Goal: Find specific page/section: Find specific page/section

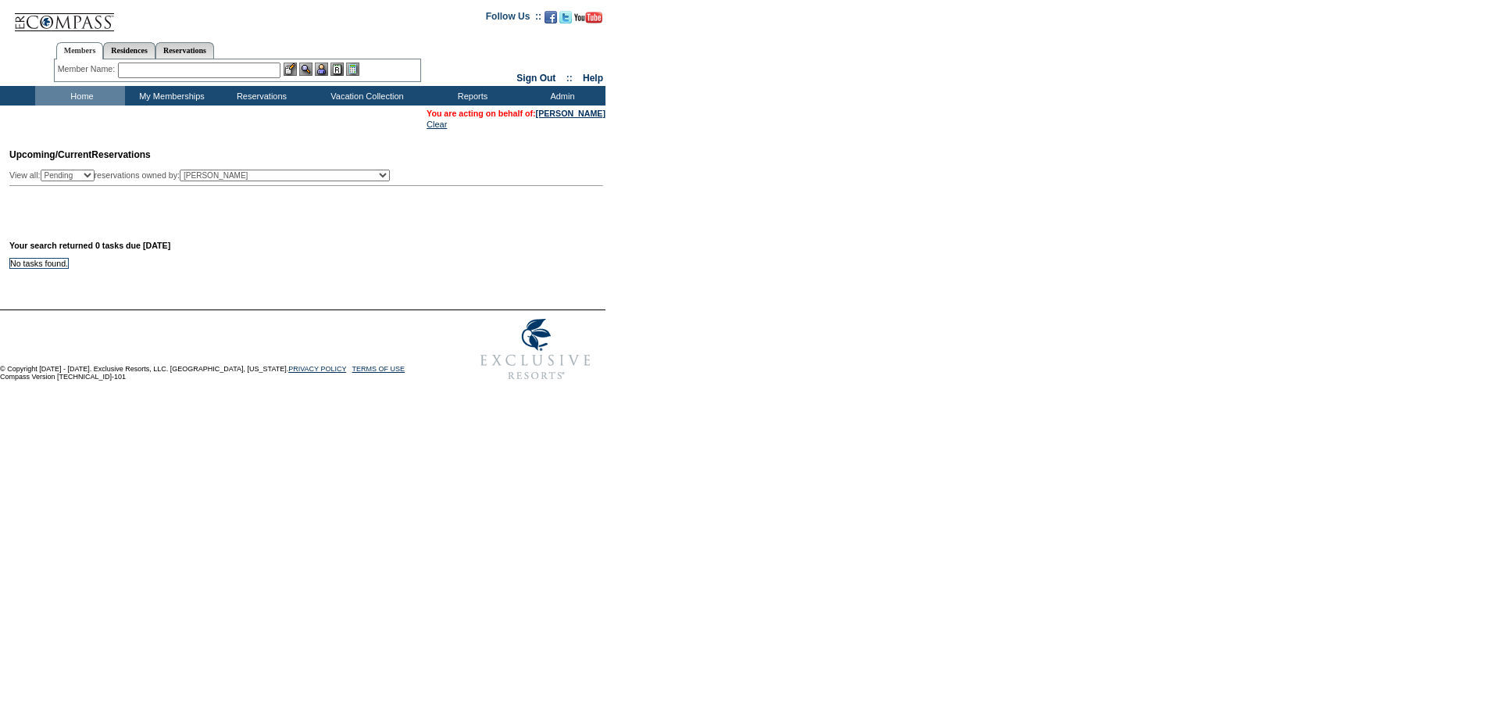
click at [577, 281] on form "Follow Us ::" at bounding box center [750, 194] width 1500 height 388
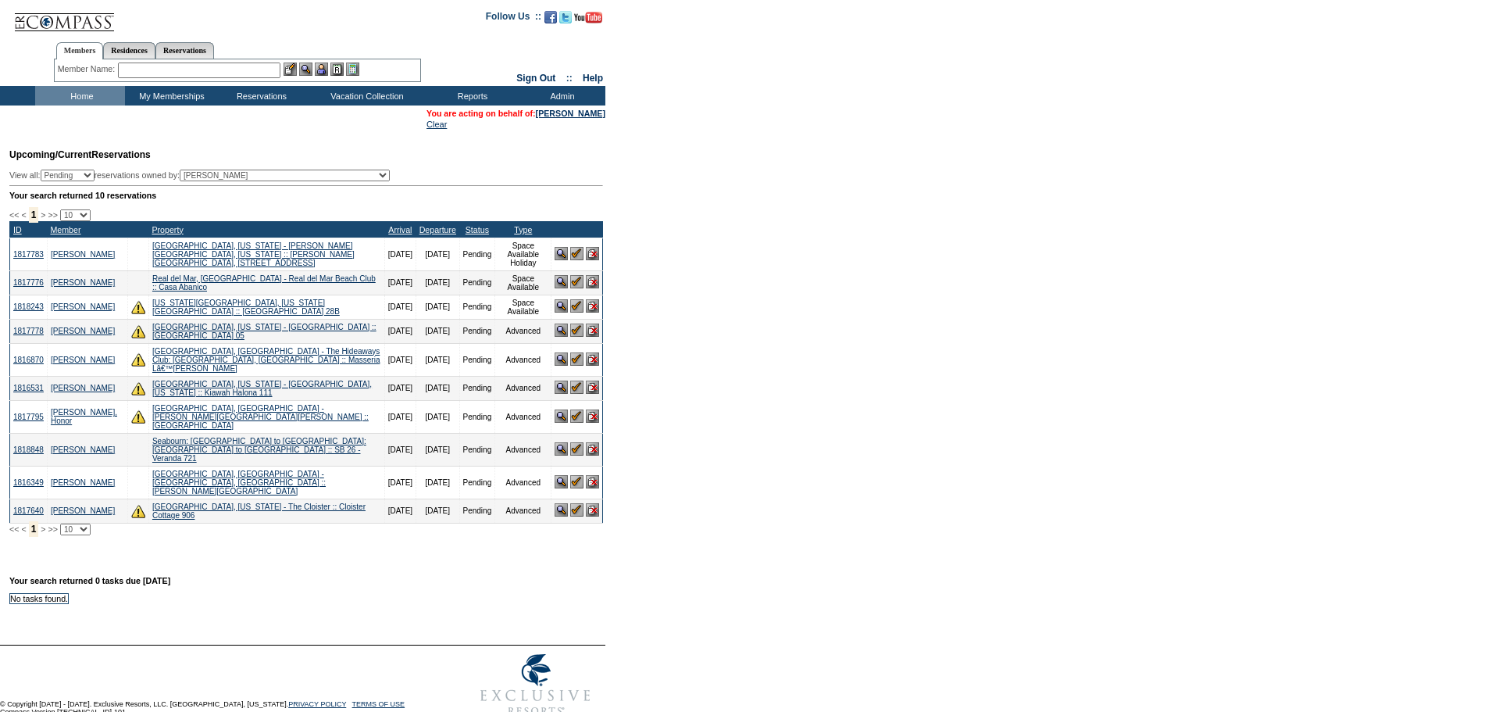
click at [572, 284] on img at bounding box center [576, 281] width 13 height 13
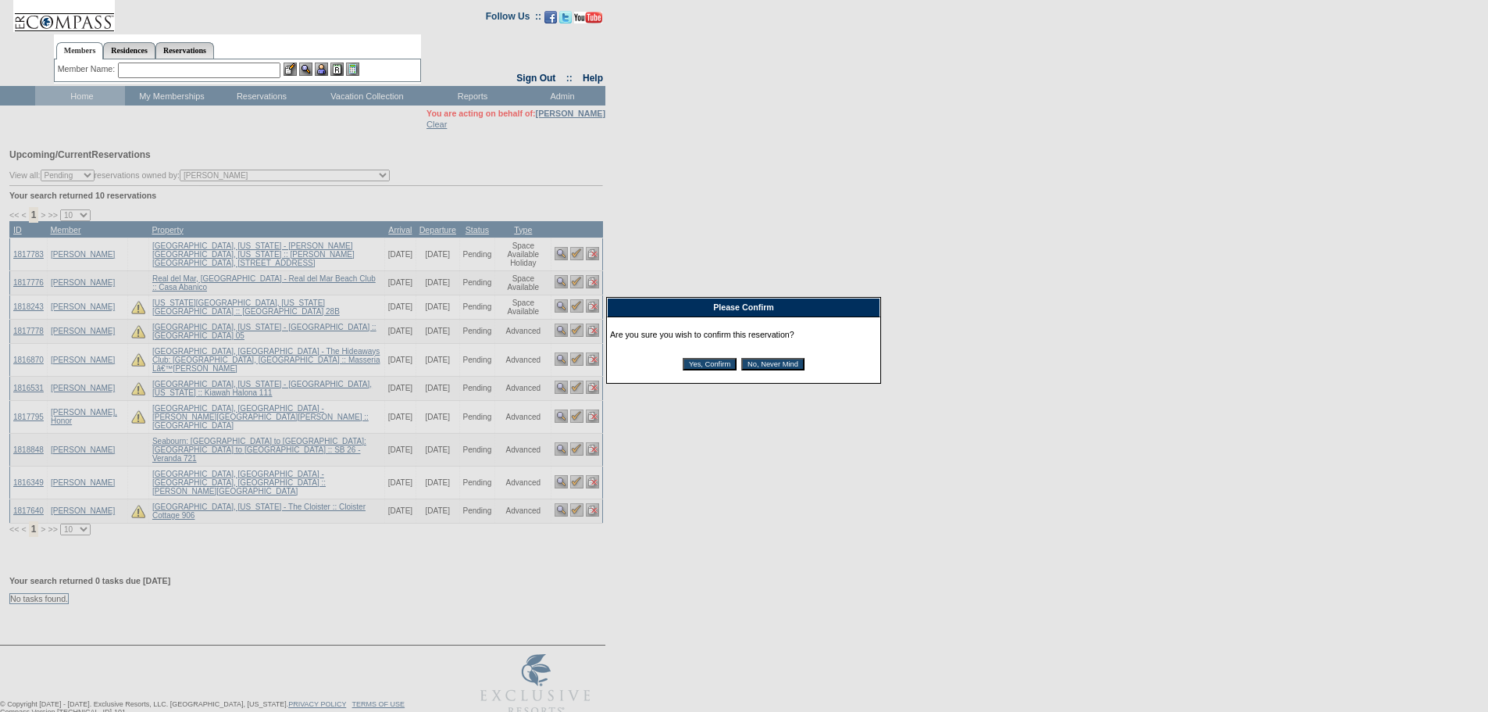
click at [688, 369] on input "Yes, Confirm" at bounding box center [710, 364] width 54 height 12
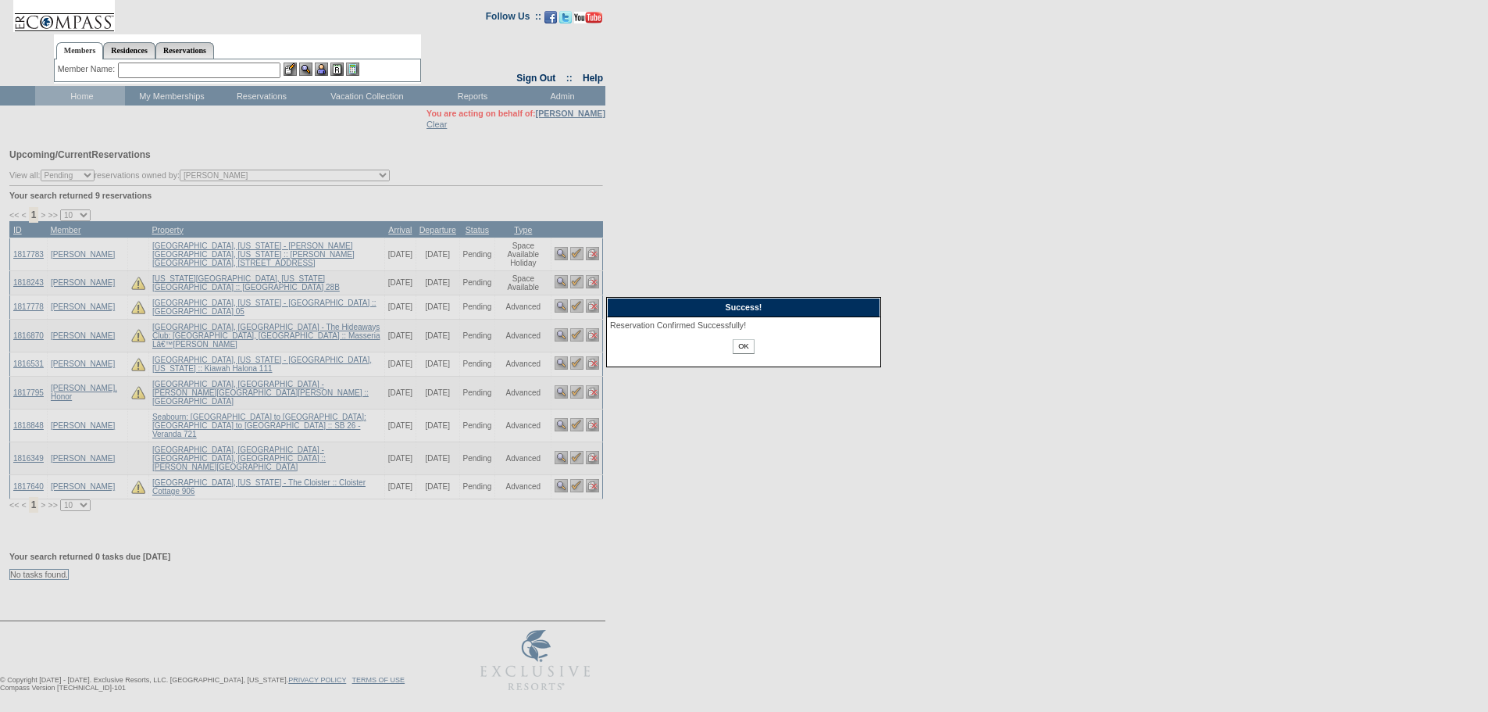
click at [745, 350] on input "OK" at bounding box center [743, 346] width 21 height 15
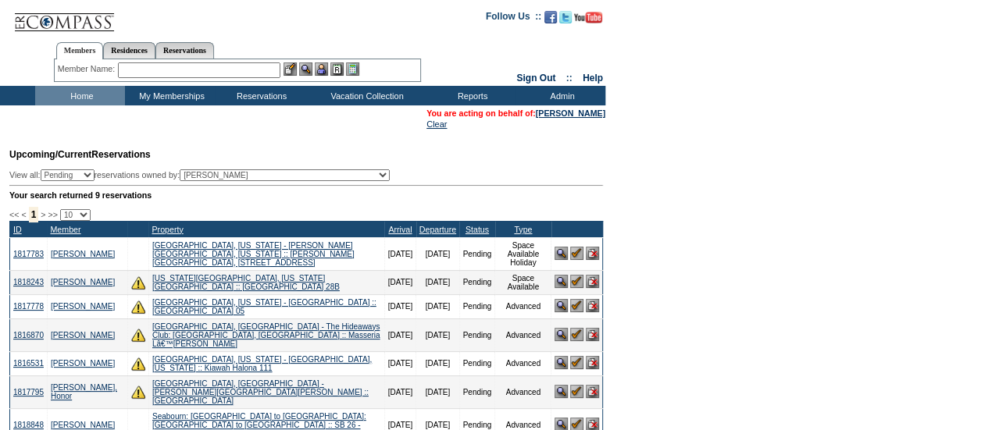
click at [502, 165] on td "Upcoming/Current Reservations View all: Pending Confirmed Cancelled TempHold re…" at bounding box center [304, 325] width 598 height 371
click at [676, 169] on form "Follow Us ::" at bounding box center [494, 349] width 988 height 699
click at [745, 170] on form "Follow Us ::" at bounding box center [494, 349] width 988 height 699
click at [835, 157] on form "Follow Us ::" at bounding box center [494, 349] width 988 height 699
click at [712, 162] on form "Follow Us ::" at bounding box center [494, 349] width 988 height 699
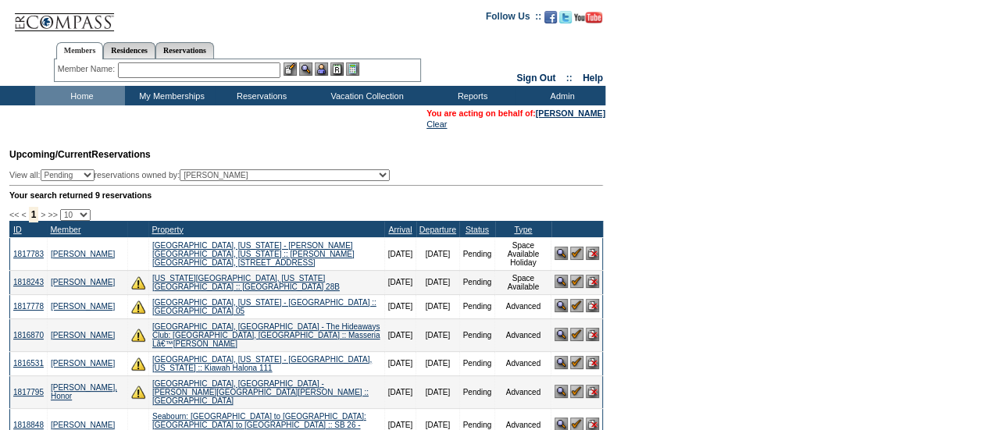
click at [767, 151] on form "Follow Us ::" at bounding box center [494, 349] width 988 height 699
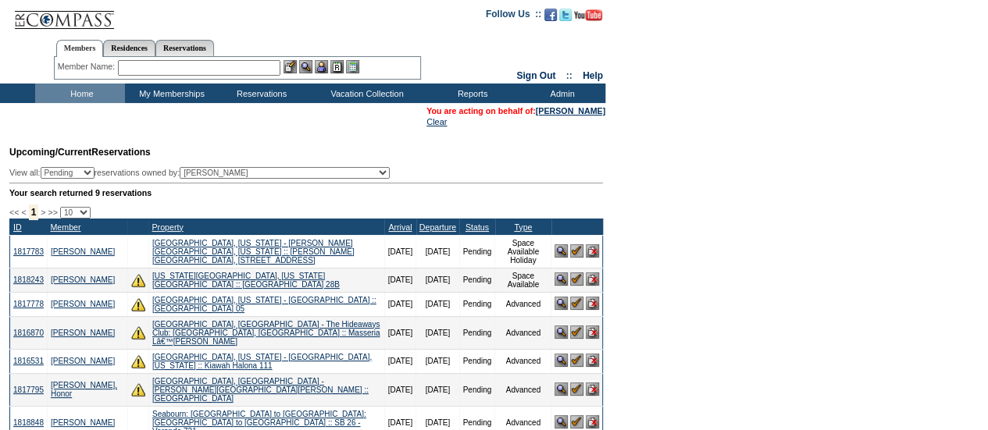
scroll to position [3, 0]
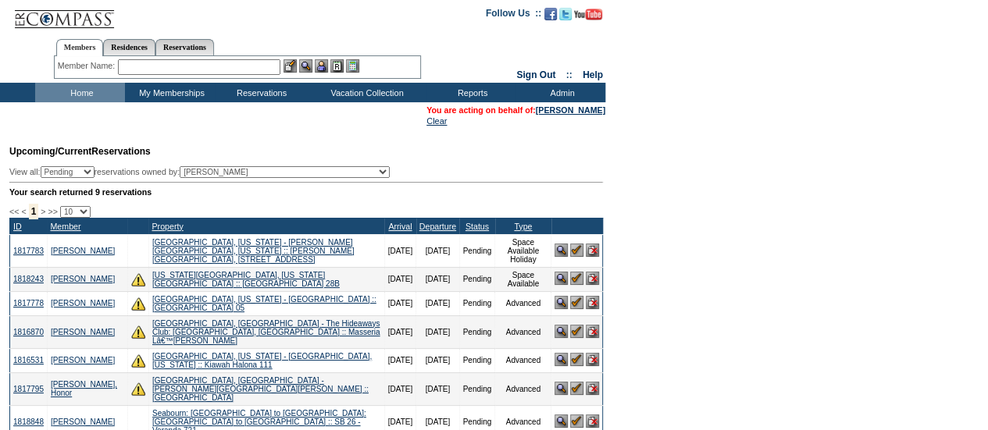
click at [741, 140] on form "Follow Us ::" at bounding box center [494, 346] width 988 height 699
click at [778, 129] on form "Follow Us ::" at bounding box center [494, 346] width 988 height 699
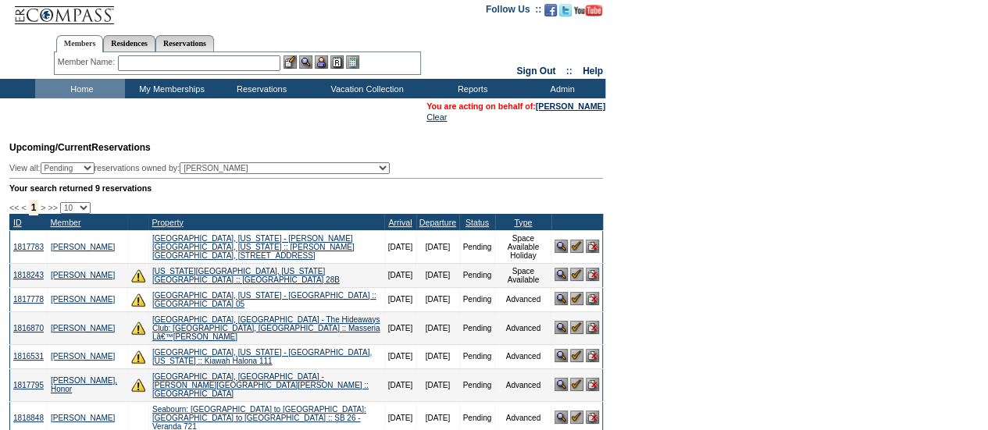
scroll to position [0, 0]
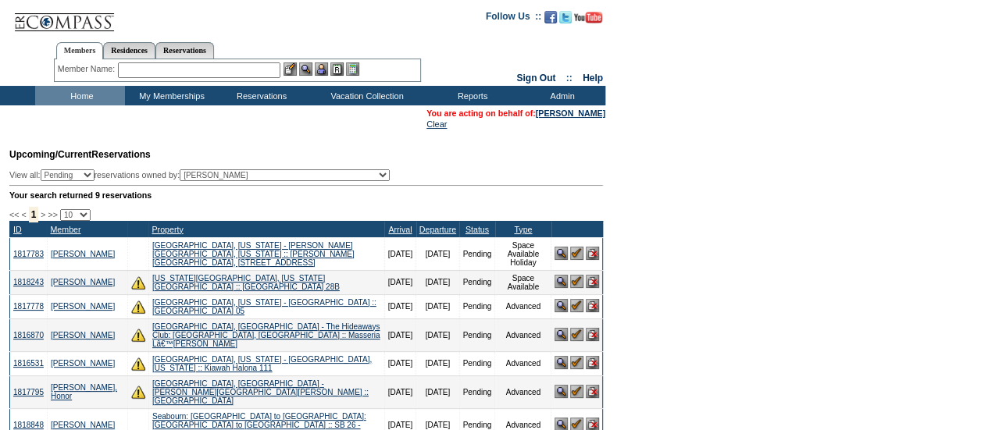
click at [697, 176] on form "Follow Us ::" at bounding box center [494, 349] width 988 height 699
click at [750, 159] on form "Follow Us ::" at bounding box center [494, 349] width 988 height 699
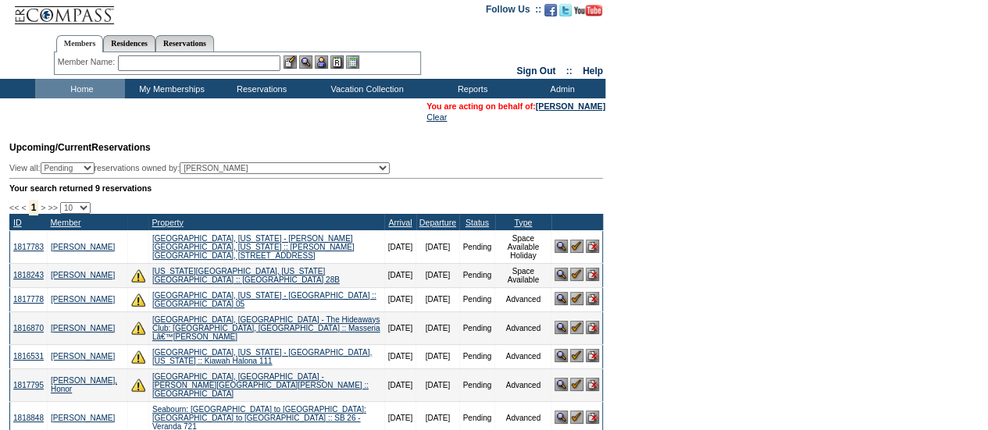
scroll to position [8, 0]
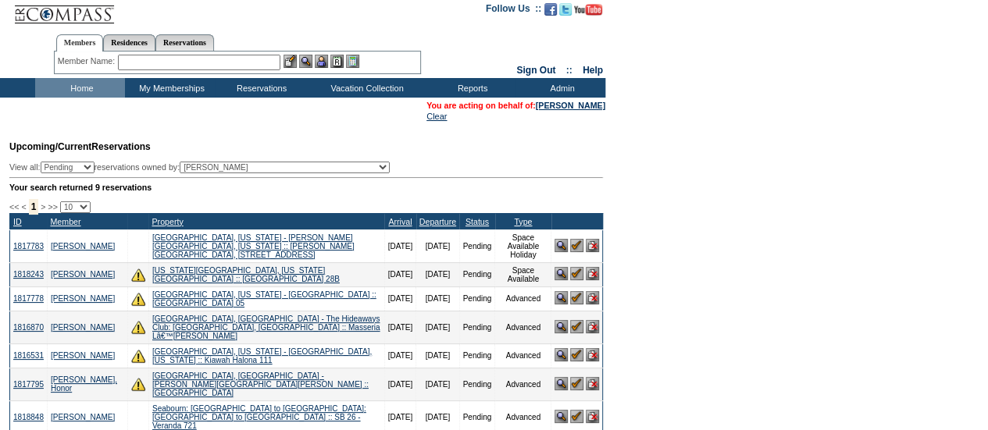
click at [784, 113] on form "Follow Us ::" at bounding box center [494, 341] width 988 height 699
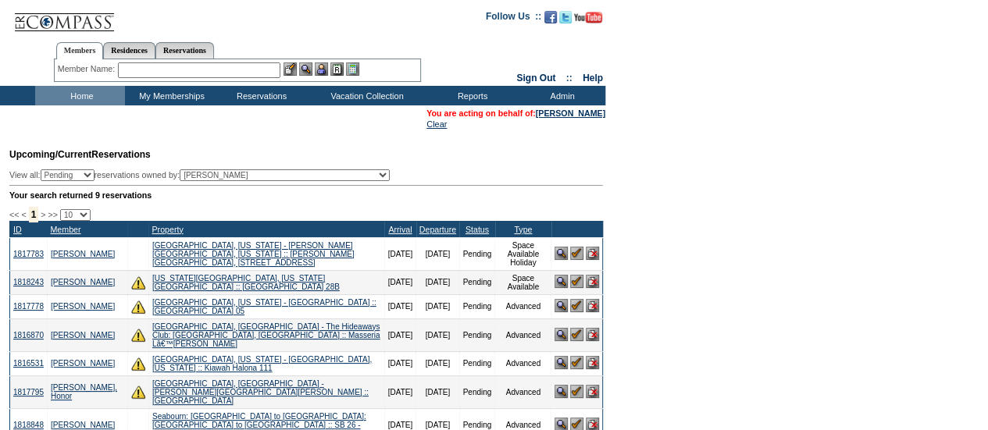
click at [677, 151] on form "Follow Us ::" at bounding box center [494, 349] width 988 height 699
click at [691, 159] on form "Follow Us ::" at bounding box center [494, 349] width 988 height 699
click at [702, 127] on form "Follow Us ::" at bounding box center [494, 349] width 988 height 699
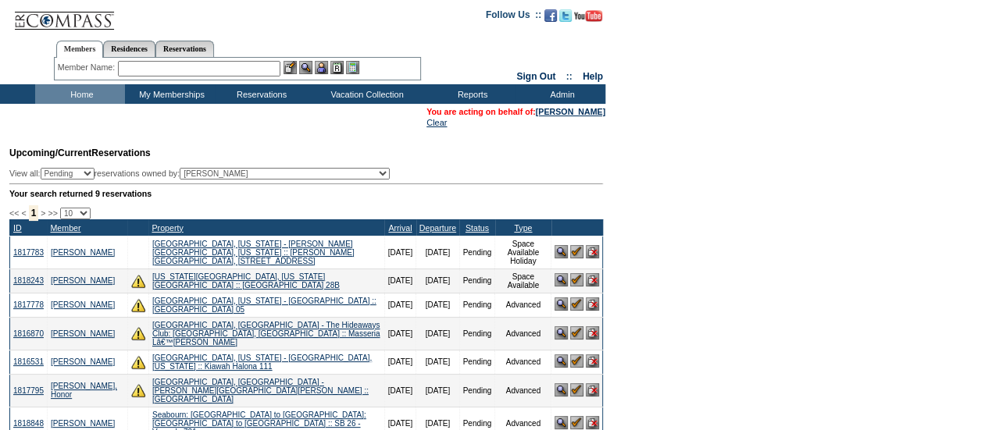
click at [737, 200] on form "Follow Us ::" at bounding box center [494, 347] width 988 height 699
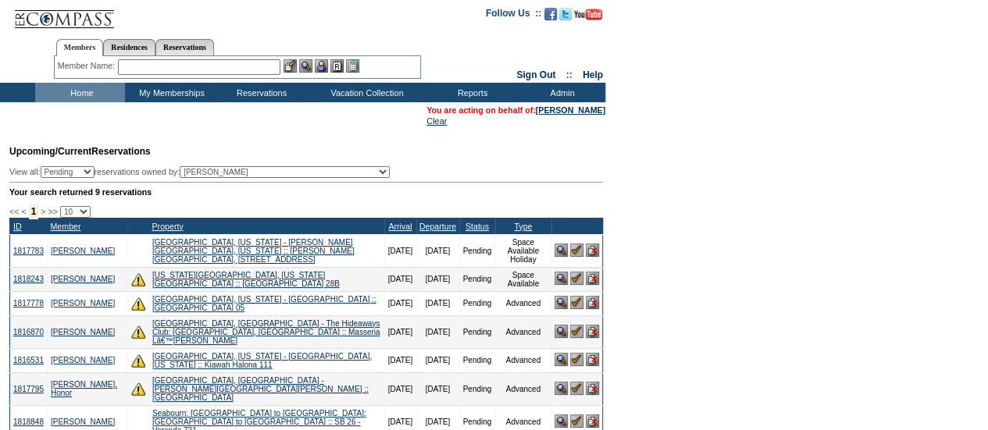
scroll to position [0, 0]
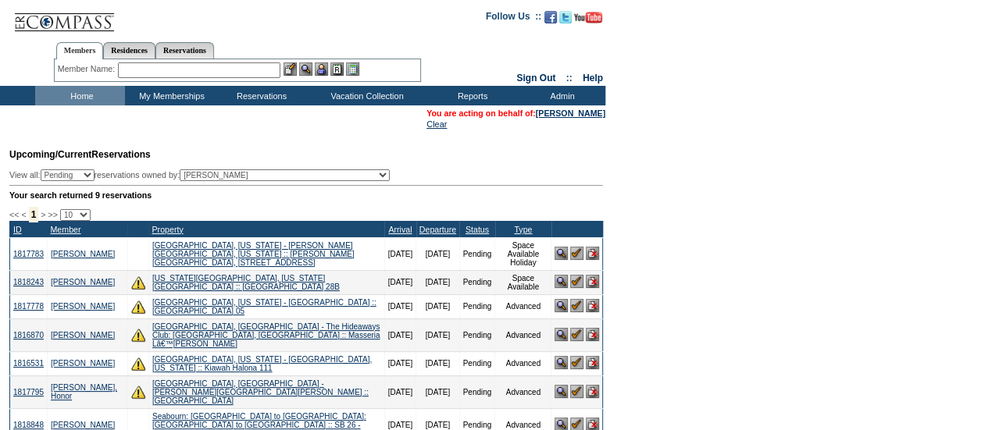
click at [742, 185] on form "Follow Us ::" at bounding box center [494, 349] width 988 height 699
click at [683, 139] on form "Follow Us ::" at bounding box center [494, 349] width 988 height 699
click at [411, 206] on td "Upcoming/Current Reservations View all: Pending Confirmed Cancelled TempHold re…" at bounding box center [304, 325] width 598 height 371
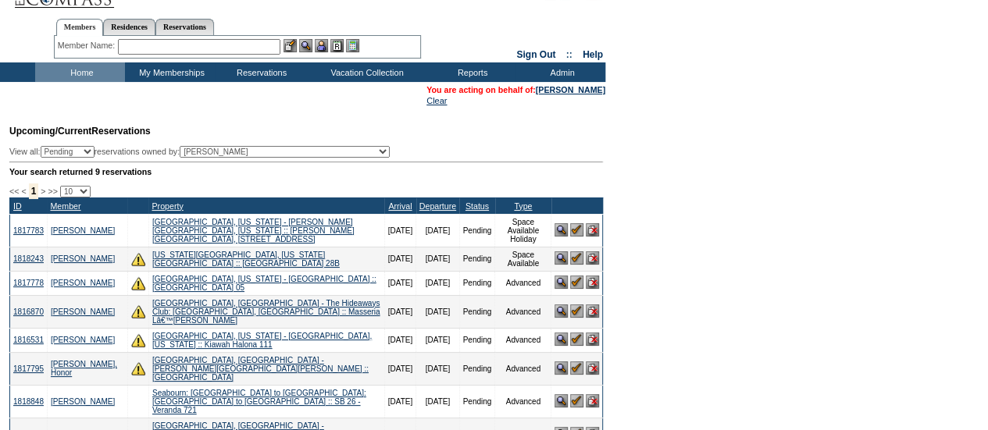
click at [514, 152] on td "Upcoming/Current Reservations View all: Pending Confirmed Cancelled TempHold re…" at bounding box center [304, 301] width 598 height 371
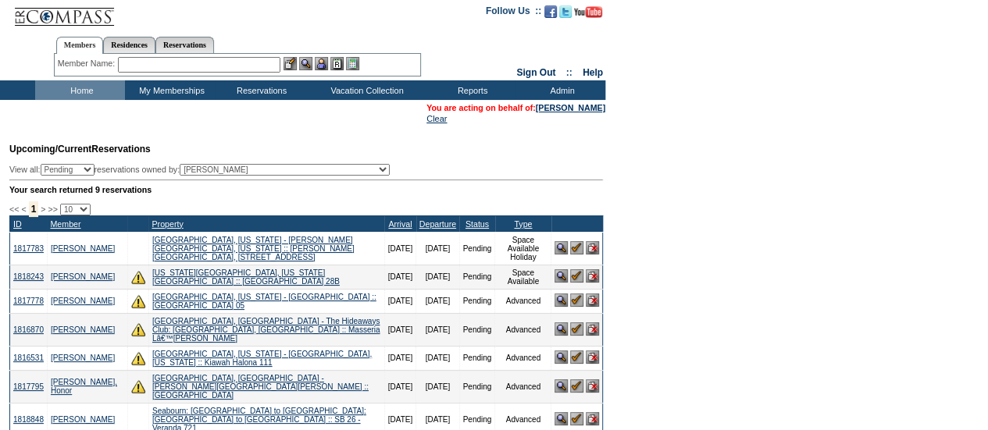
scroll to position [5, 0]
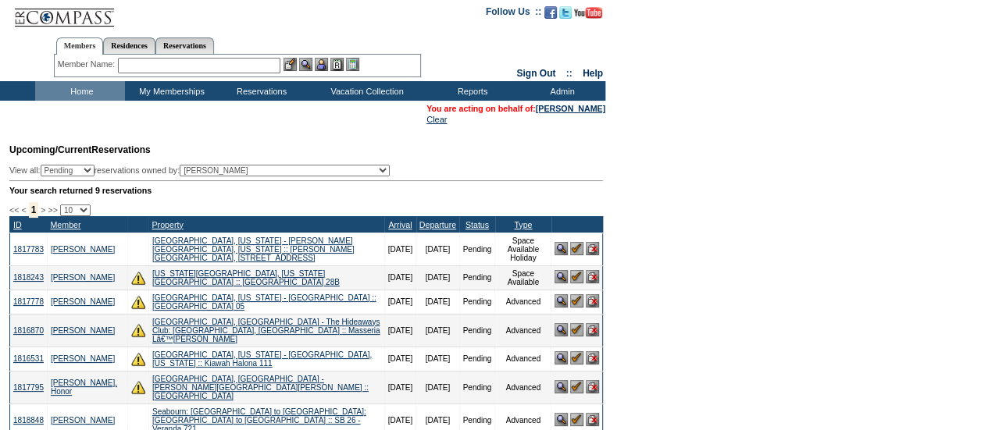
click at [627, 157] on form "Follow Us ::" at bounding box center [494, 344] width 988 height 699
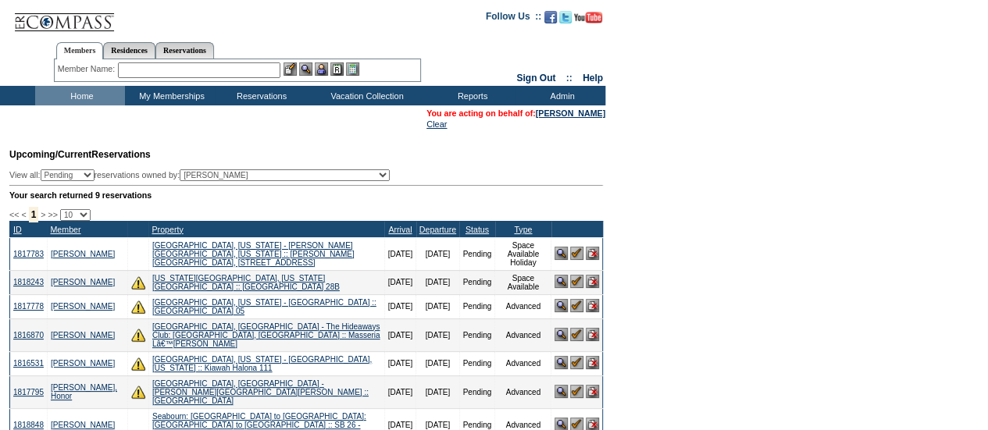
click at [527, 162] on td "Upcoming/Current Reservations View all: Pending Confirmed Cancelled TempHold re…" at bounding box center [304, 325] width 598 height 371
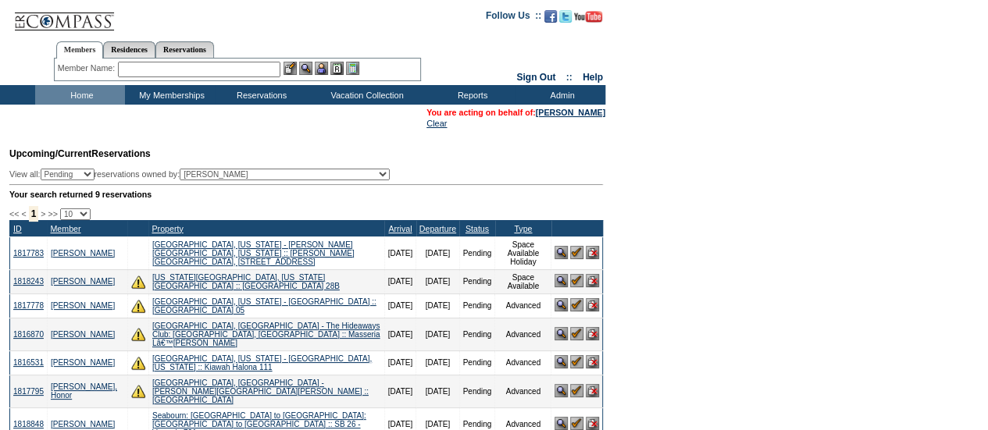
click at [531, 162] on td "Upcoming/Current Reservations View all: Pending Confirmed Cancelled TempHold re…" at bounding box center [304, 324] width 598 height 371
click at [565, 159] on td "Upcoming/Current Reservations View all: Pending Confirmed Cancelled TempHold re…" at bounding box center [304, 324] width 598 height 371
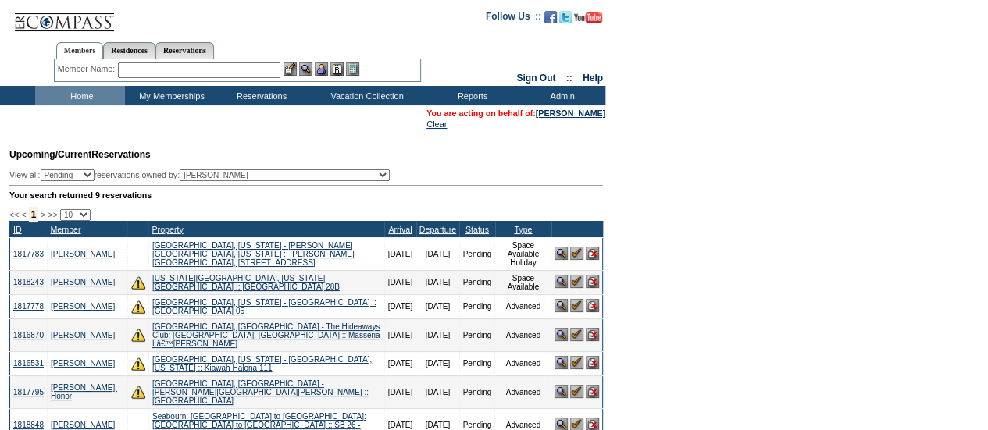
drag, startPoint x: 565, startPoint y: 159, endPoint x: 692, endPoint y: 35, distance: 177.3
click at [692, 35] on form "Follow Us ::" at bounding box center [494, 349] width 988 height 699
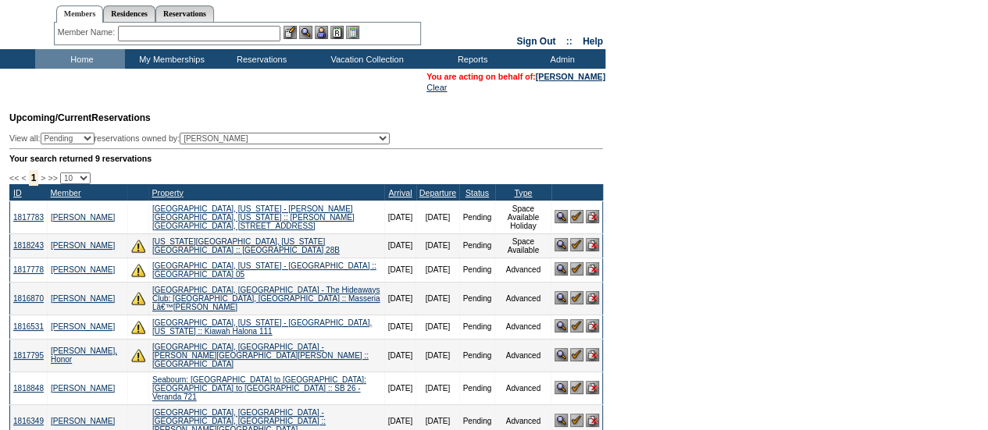
scroll to position [44, 0]
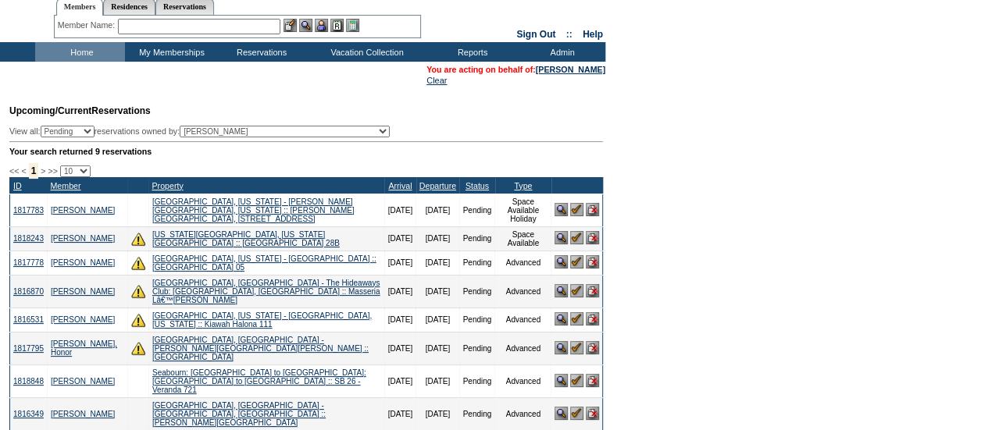
click at [666, 247] on form "Follow Us ::" at bounding box center [494, 305] width 988 height 699
